Goal: Navigation & Orientation: Find specific page/section

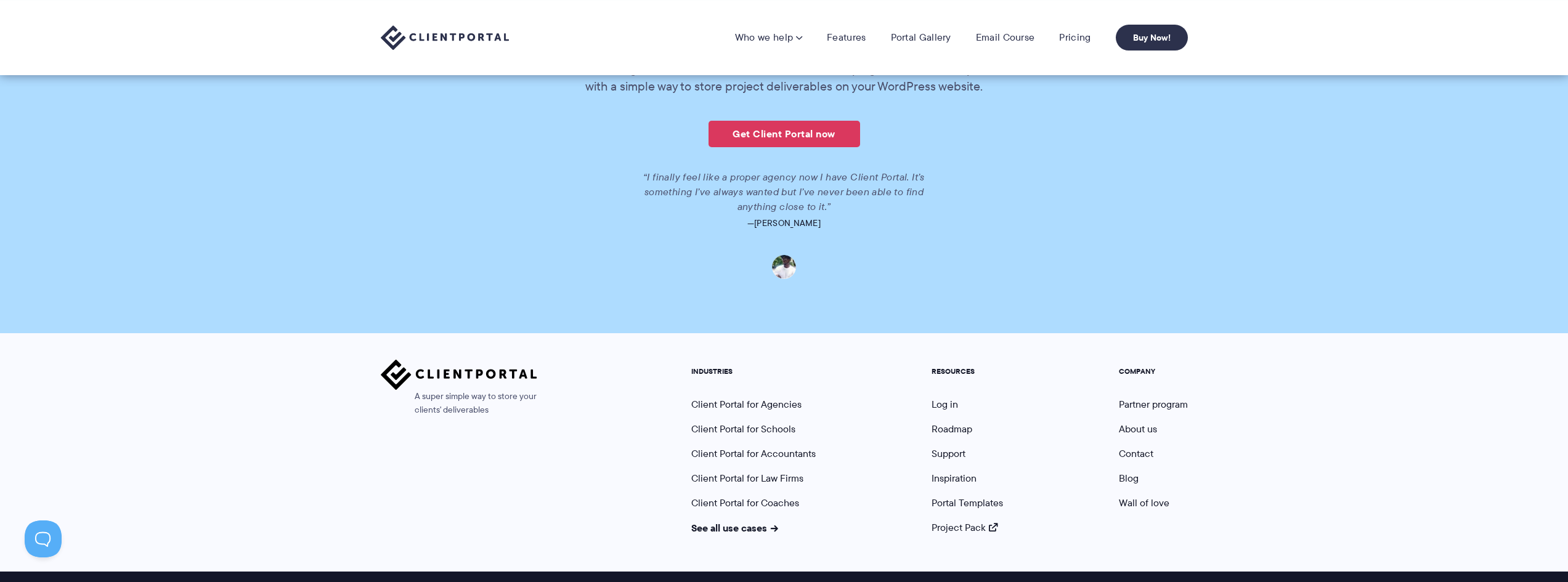
scroll to position [1701, 0]
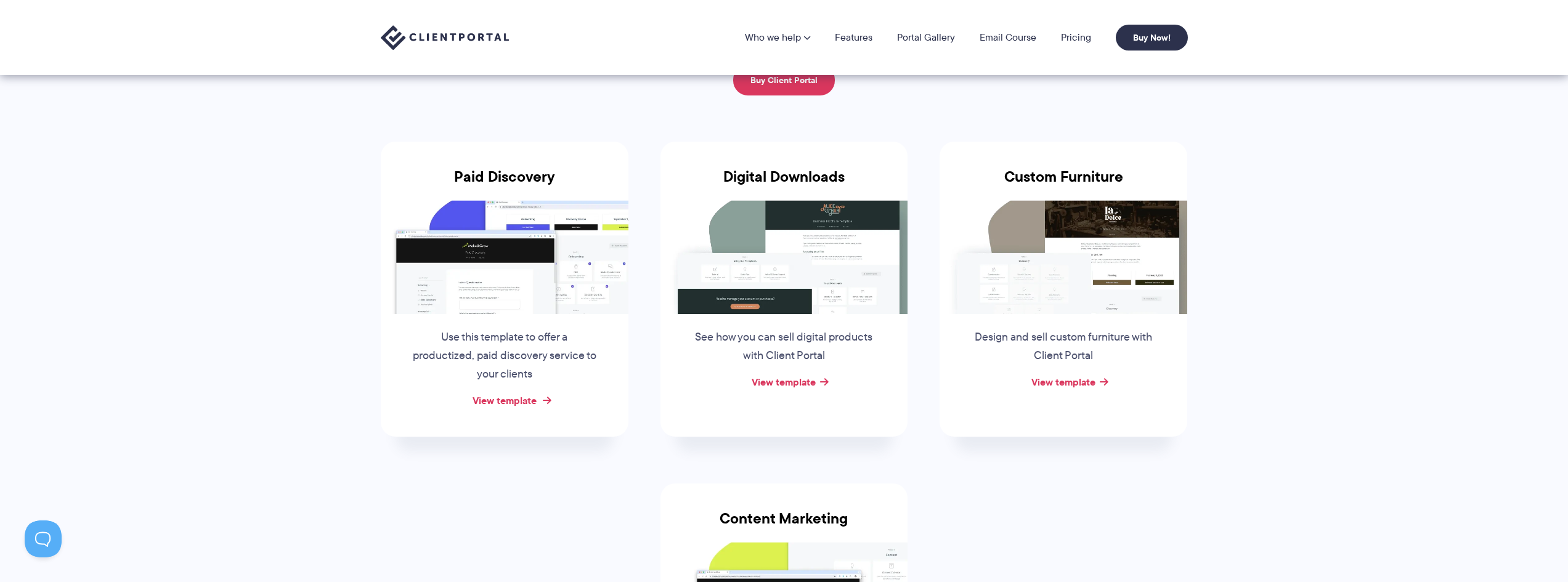
click at [510, 396] on link "View template" at bounding box center [504, 400] width 64 height 15
